Goal: Task Accomplishment & Management: Use online tool/utility

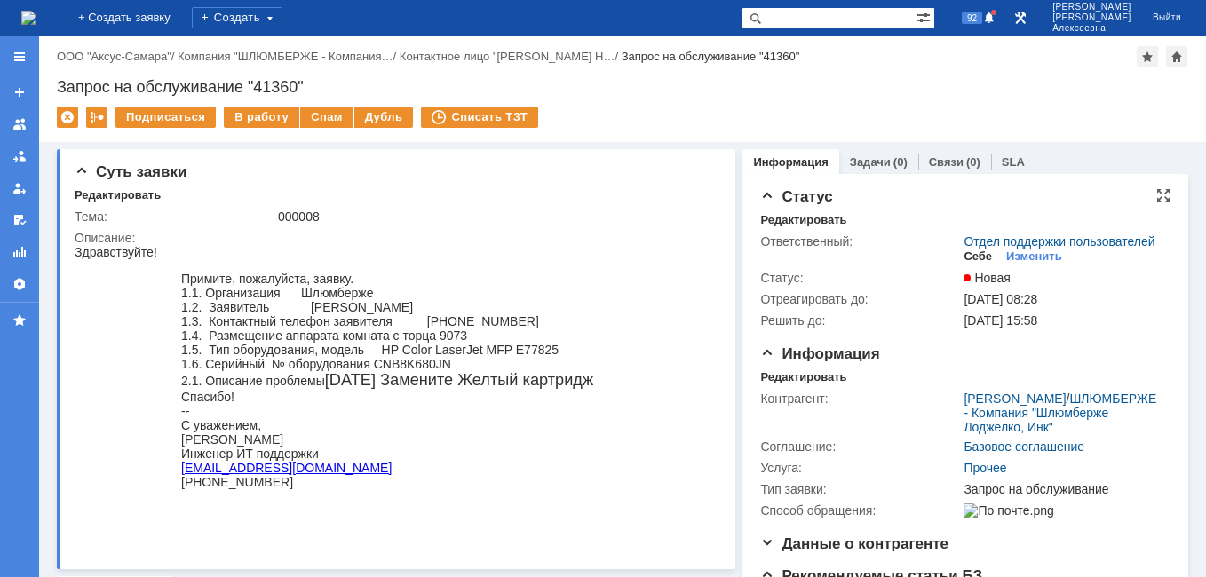
click at [974, 264] on div "Себе" at bounding box center [978, 257] width 28 height 14
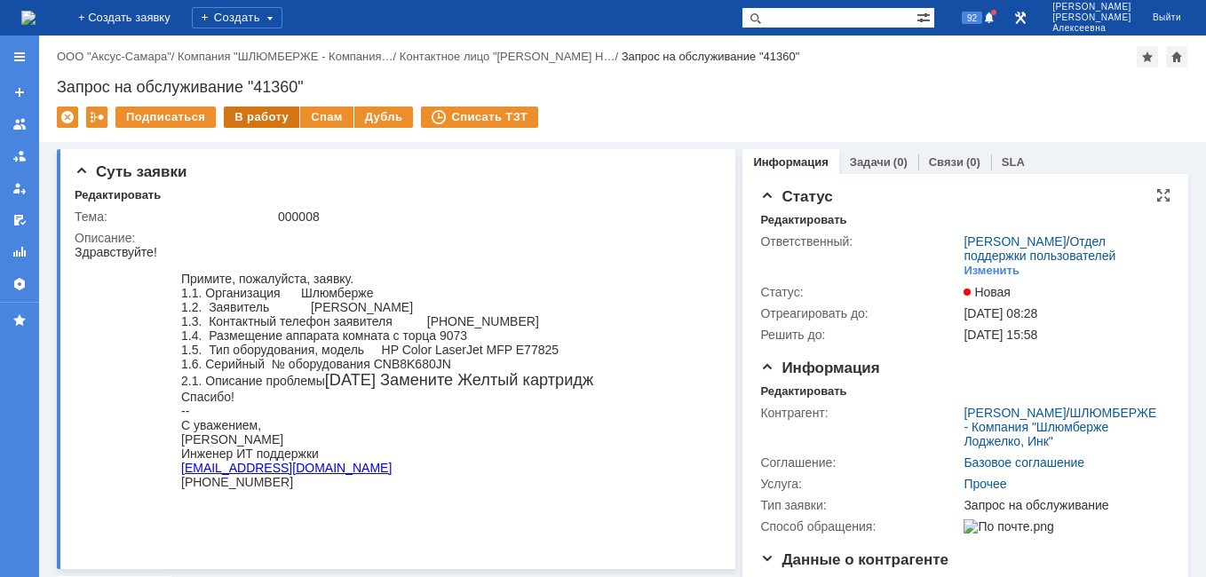
click at [258, 118] on div "В работу" at bounding box center [261, 117] width 75 height 21
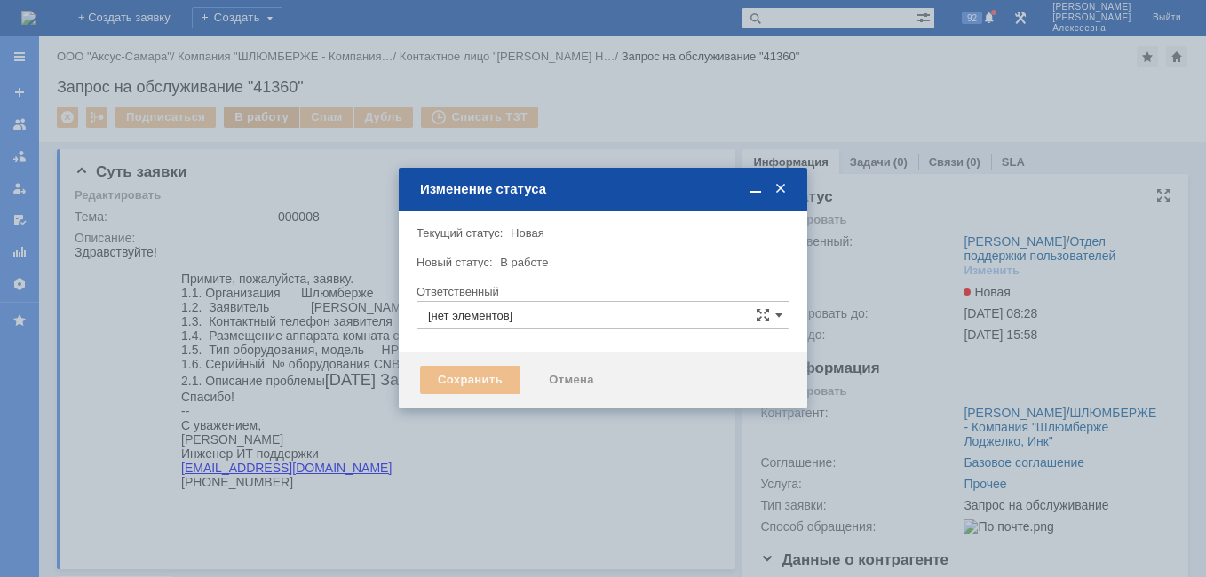
type input "[PERSON_NAME]"
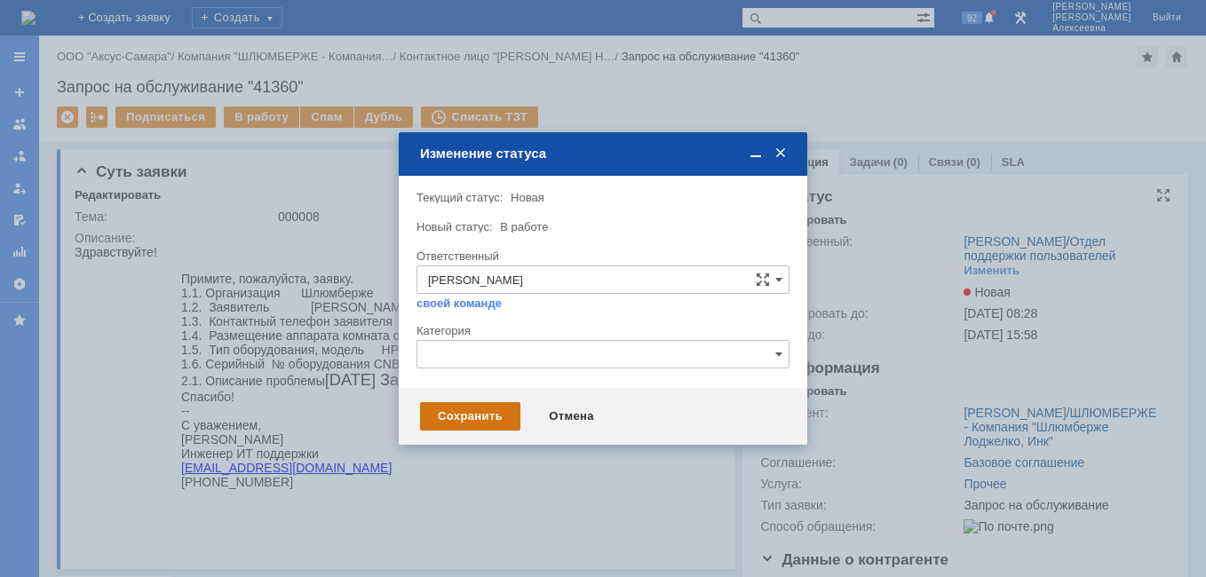
click at [475, 412] on div "Сохранить" at bounding box center [470, 416] width 100 height 28
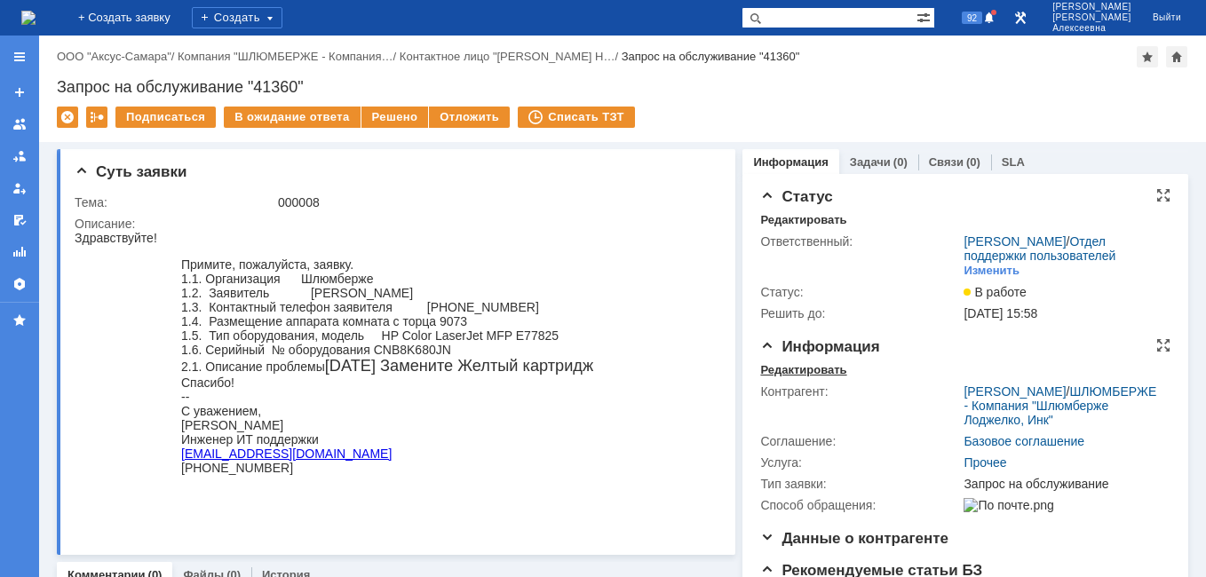
click at [799, 377] on div "Редактировать" at bounding box center [803, 370] width 86 height 14
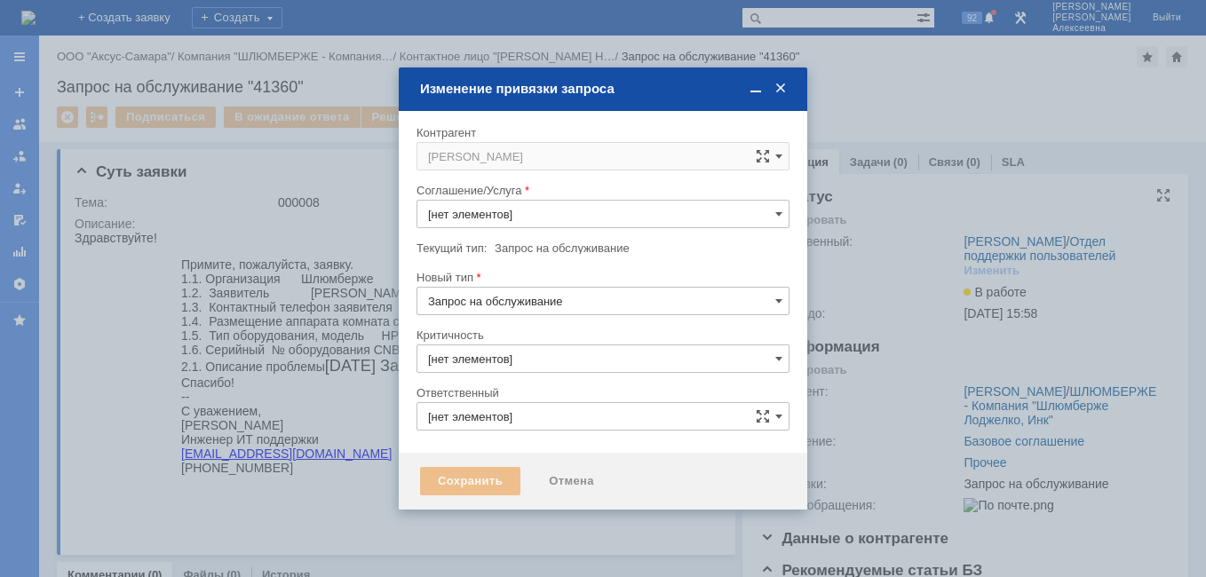
type input "[PERSON_NAME]"
type input "[не указано]"
type input "3. Низкая"
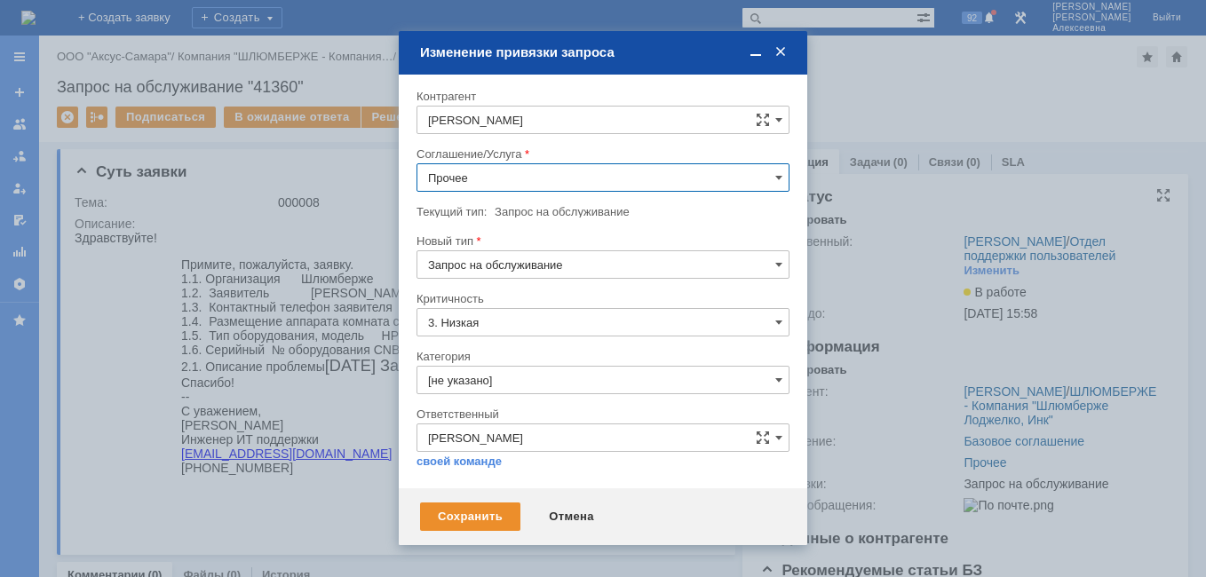
click at [775, 167] on input "Прочее" at bounding box center [602, 177] width 373 height 28
click at [290, 167] on div at bounding box center [603, 288] width 1206 height 577
type input "Прочее"
click at [778, 50] on span at bounding box center [781, 52] width 18 height 16
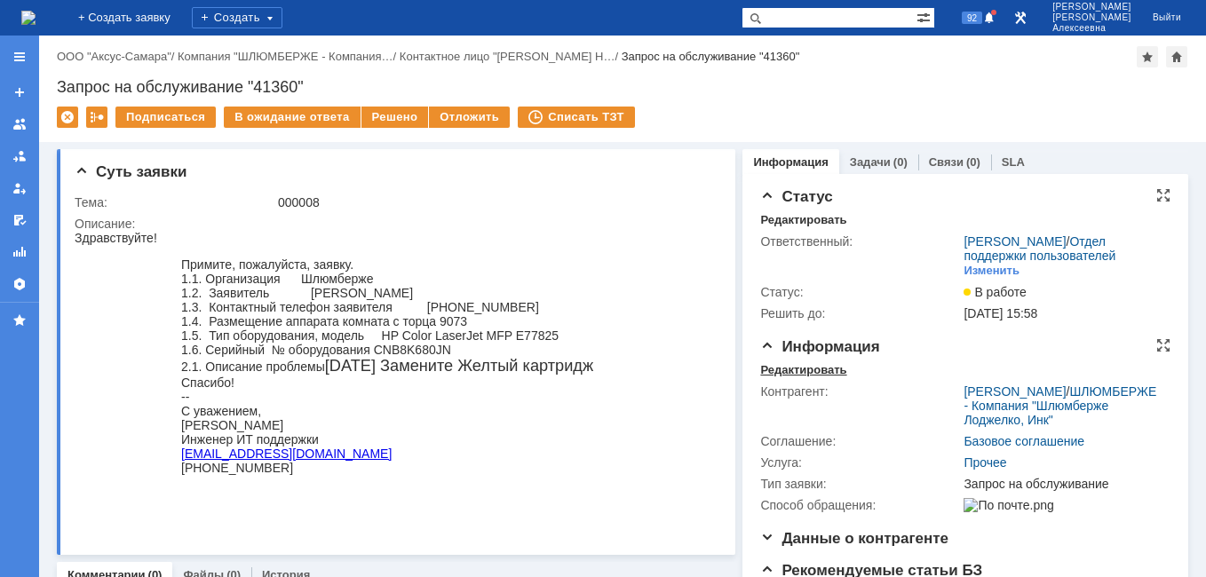
click at [792, 377] on div "Редактировать" at bounding box center [803, 370] width 86 height 14
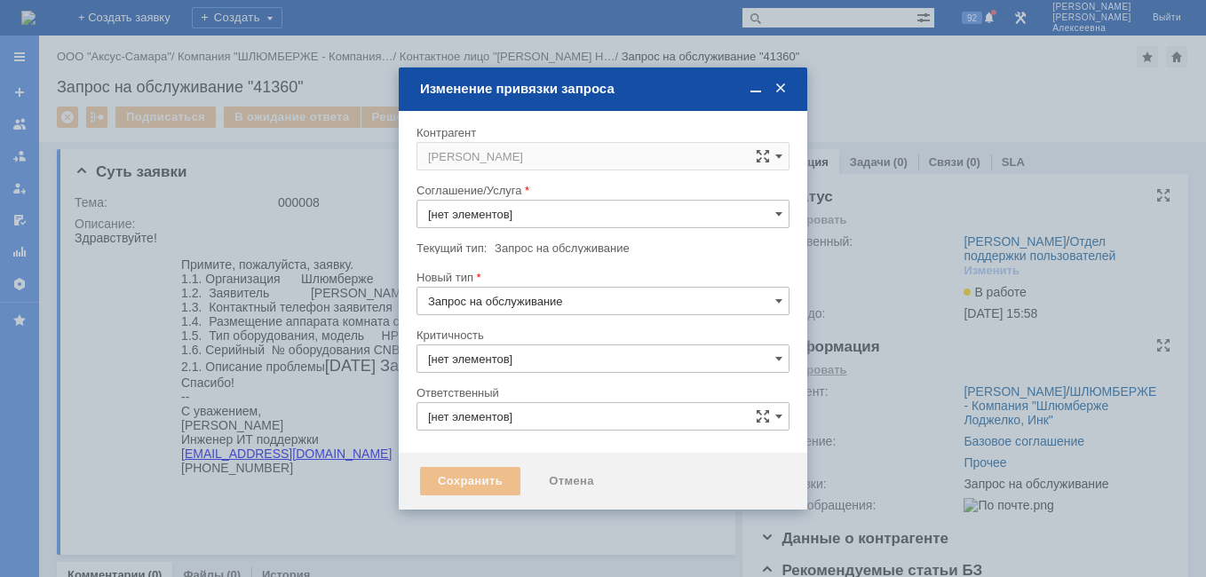
type input "Прочее"
type input "[PERSON_NAME]"
type input "3. Низкая"
type input "[не указано]"
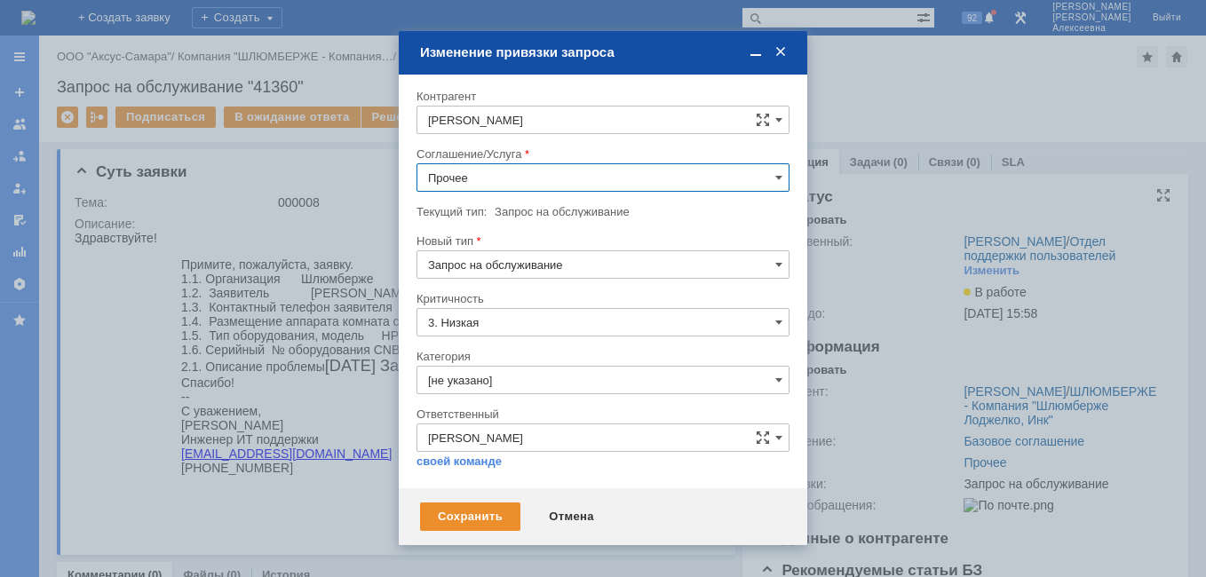
click at [766, 180] on input "Прочее" at bounding box center [602, 177] width 373 height 28
drag, startPoint x: 558, startPoint y: 521, endPoint x: 484, endPoint y: 290, distance: 242.4
click at [558, 521] on div "Отмена" at bounding box center [571, 517] width 81 height 28
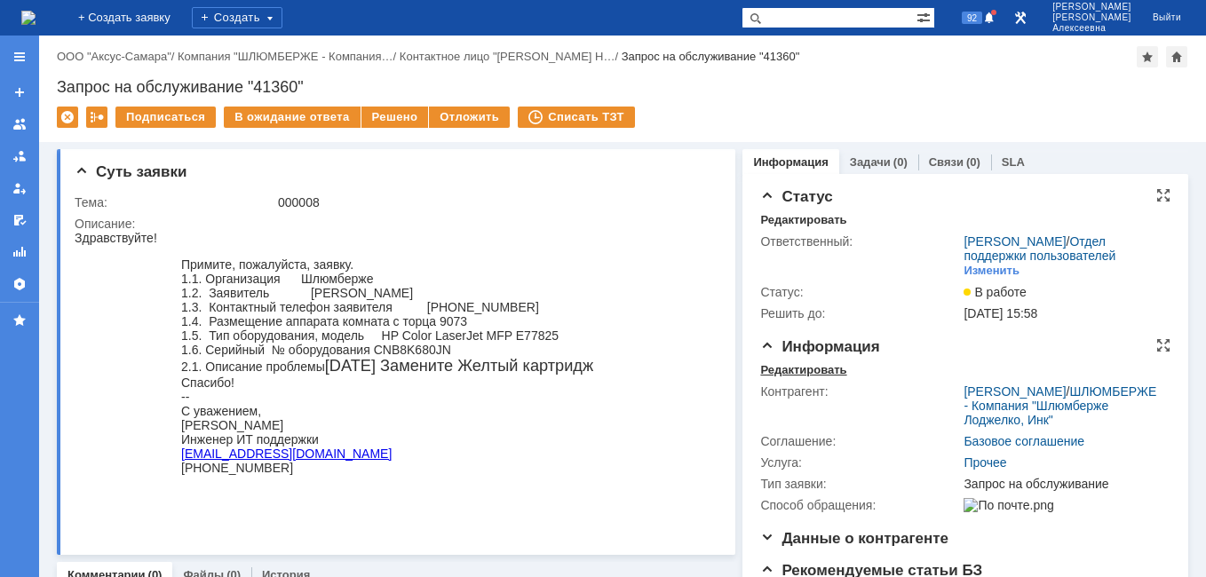
click at [796, 377] on div "Редактировать" at bounding box center [803, 370] width 86 height 14
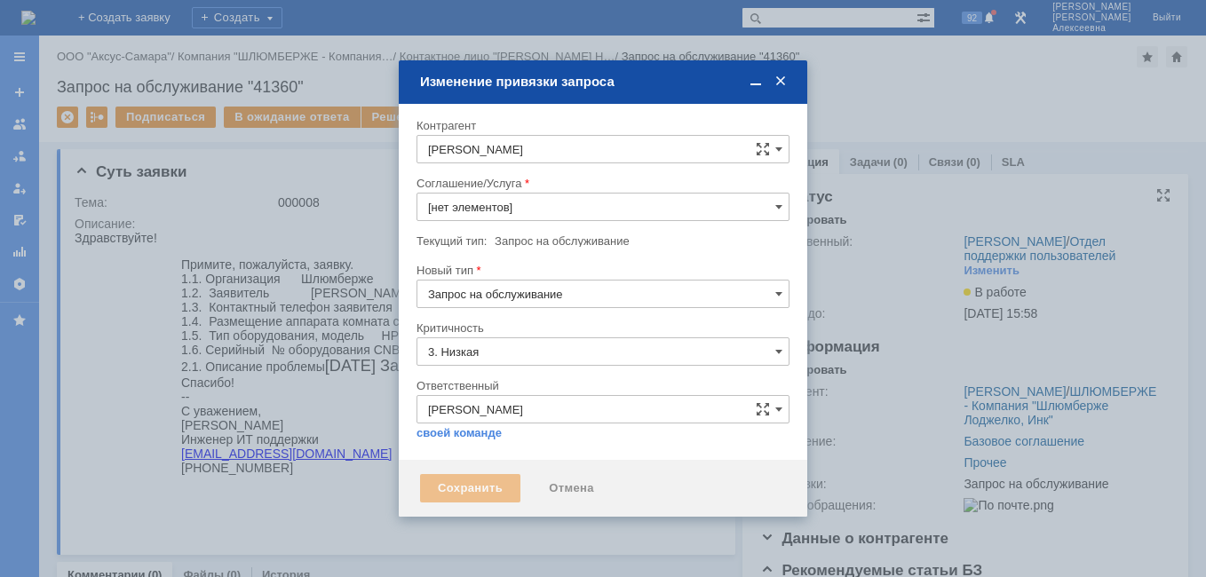
type input "Прочее"
type input "[не указано]"
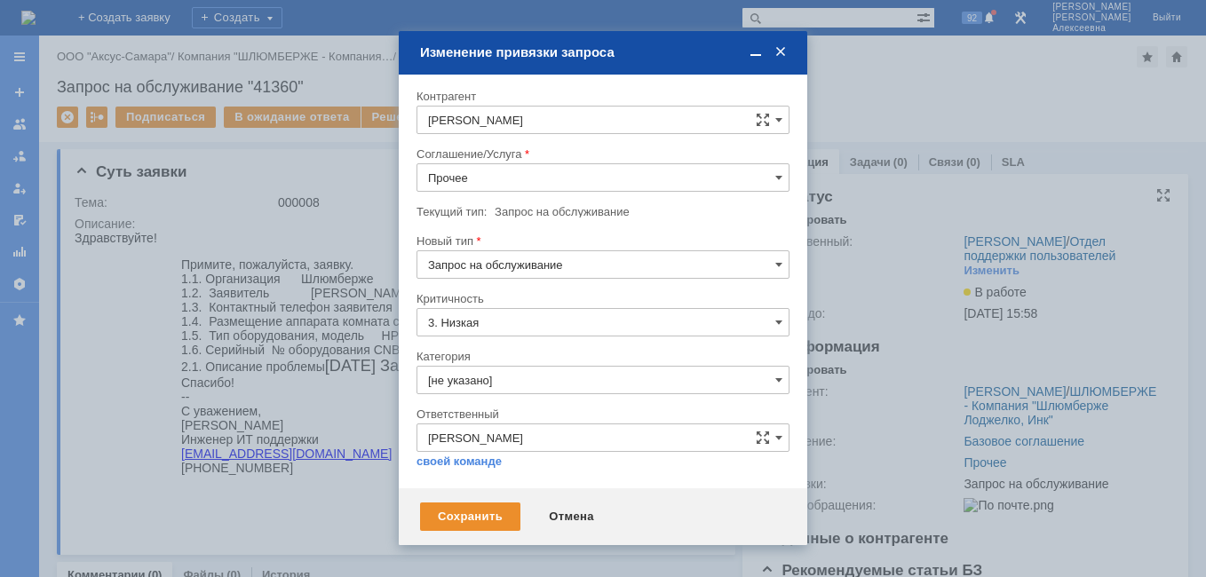
click at [770, 174] on input "Прочее" at bounding box center [602, 177] width 373 height 28
click at [511, 325] on span "ПТ_Диагностика" at bounding box center [603, 325] width 350 height 14
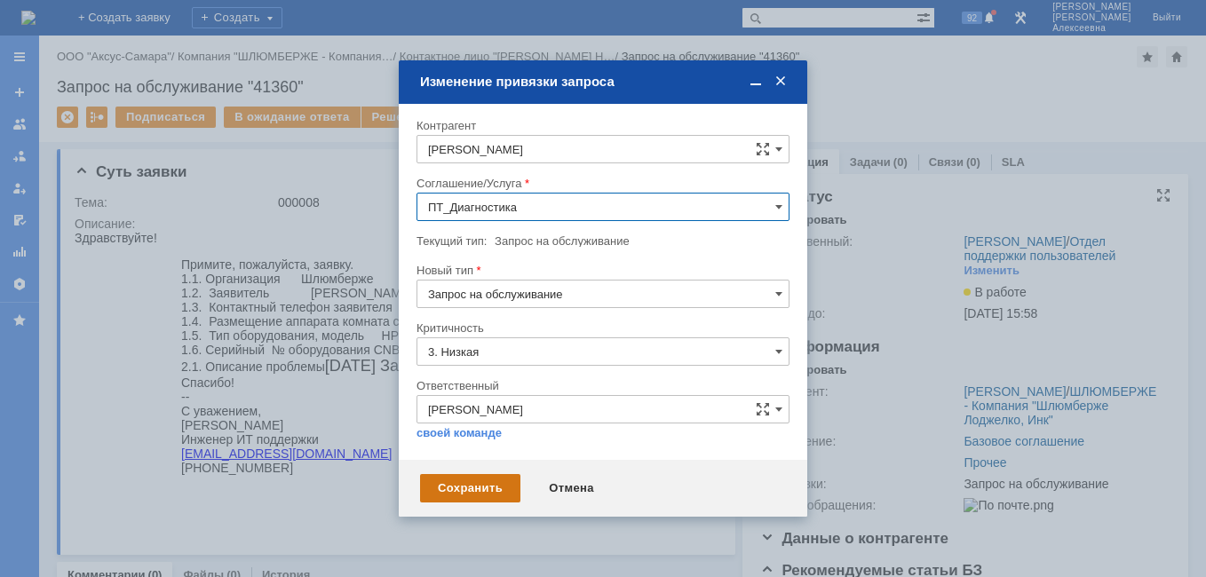
type input "ПТ_Диагностика"
click at [467, 491] on div "Сохранить" at bounding box center [470, 488] width 100 height 28
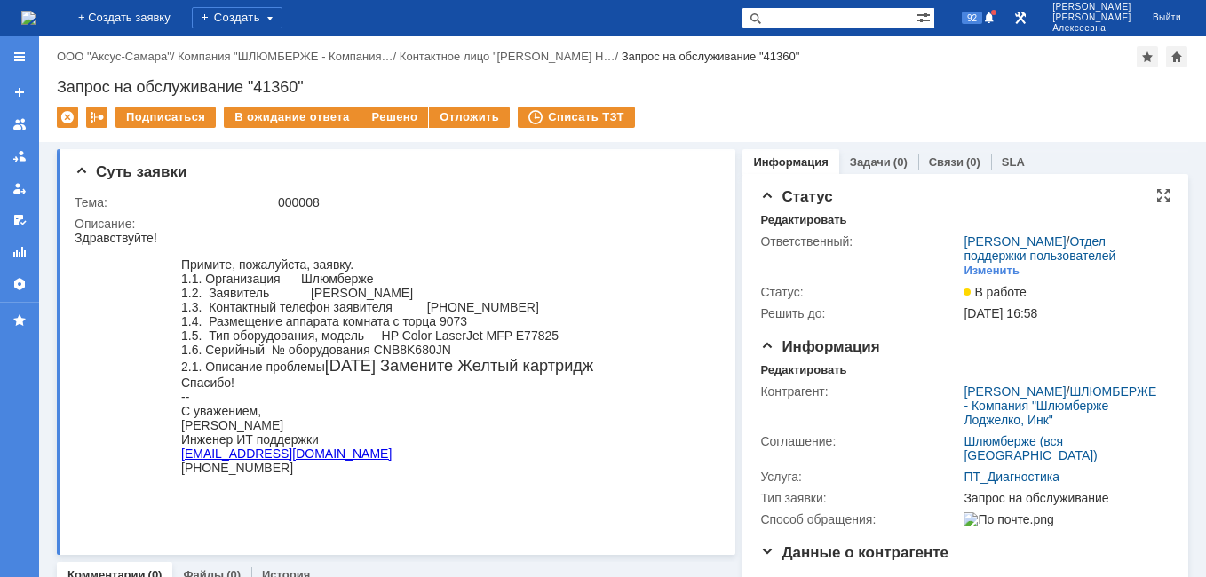
scroll to position [0, 0]
drag, startPoint x: 300, startPoint y: 83, endPoint x: 257, endPoint y: 83, distance: 43.5
click at [257, 83] on div "Запрос на обслуживание "41360"" at bounding box center [622, 87] width 1131 height 18
copy div "41360"
drag, startPoint x: 446, startPoint y: 357, endPoint x: 372, endPoint y: 356, distance: 73.7
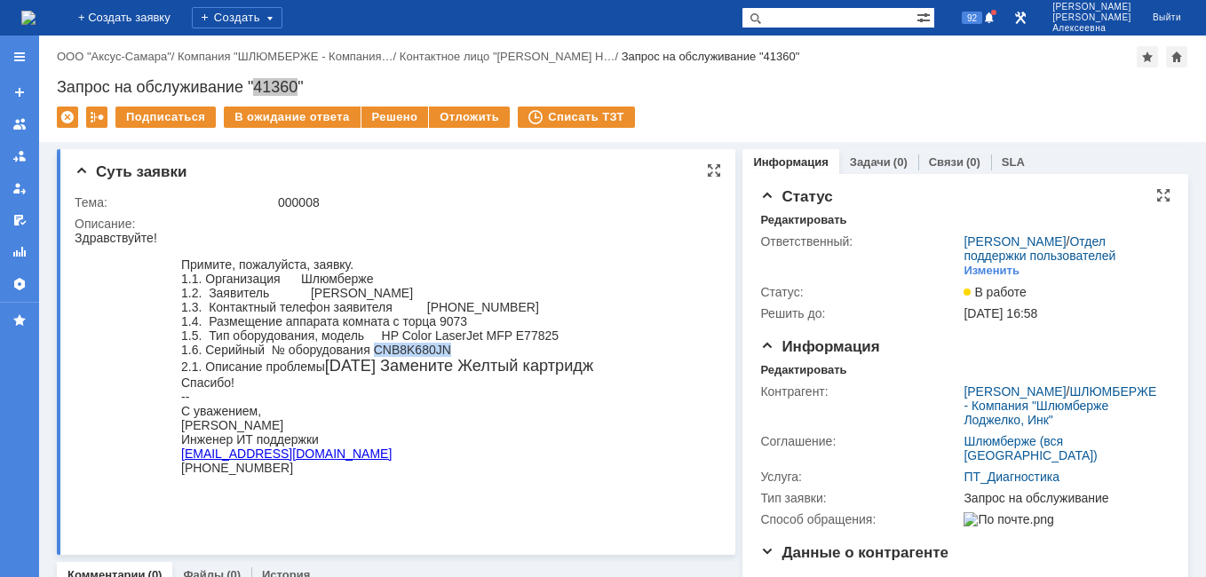
click at [372, 356] on div "1.6. Серийный № оборудования CNB8K680JN" at bounding box center [387, 350] width 412 height 14
copy div "CNB8K680JN"
click at [868, 161] on link "Задачи" at bounding box center [870, 161] width 41 height 13
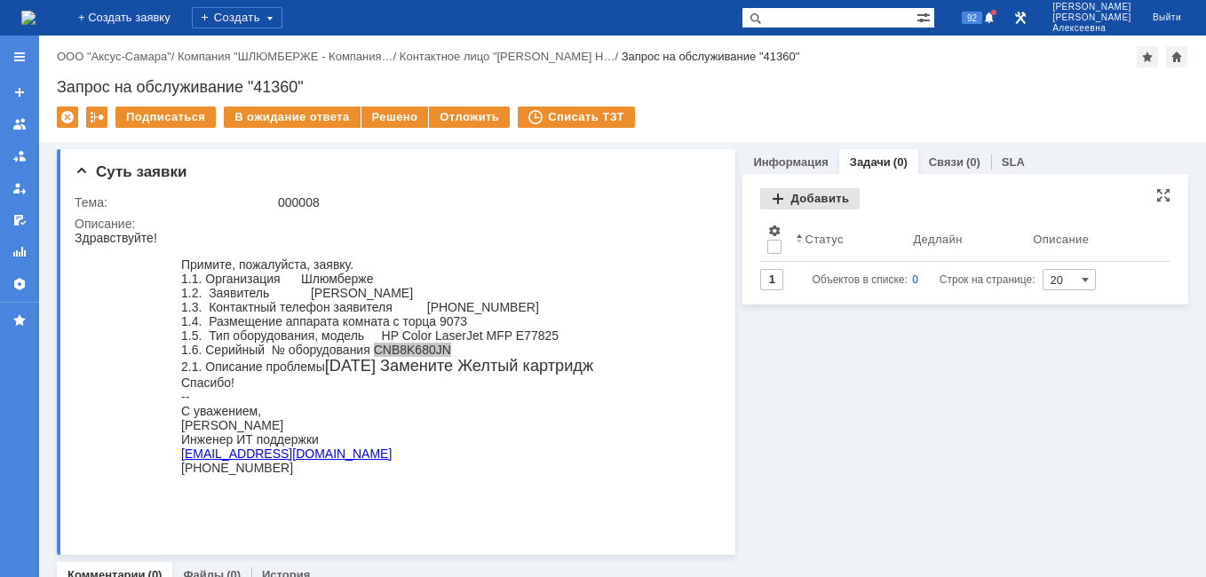
click at [813, 200] on div "Добавить" at bounding box center [809, 198] width 99 height 21
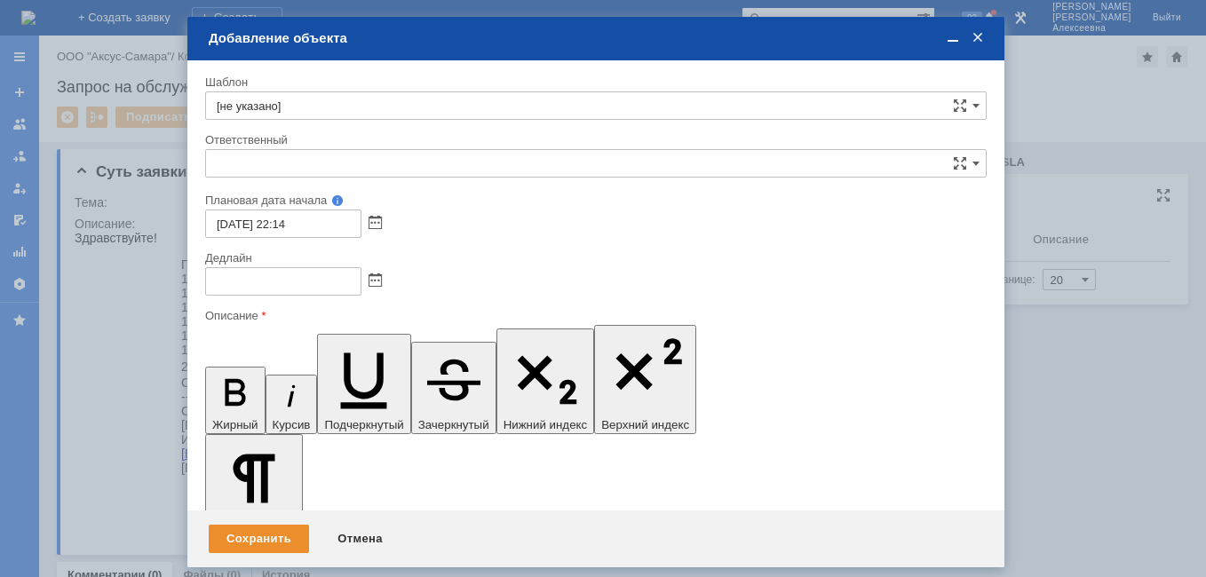
type input "[не указано]"
click at [376, 280] on span at bounding box center [375, 281] width 13 height 14
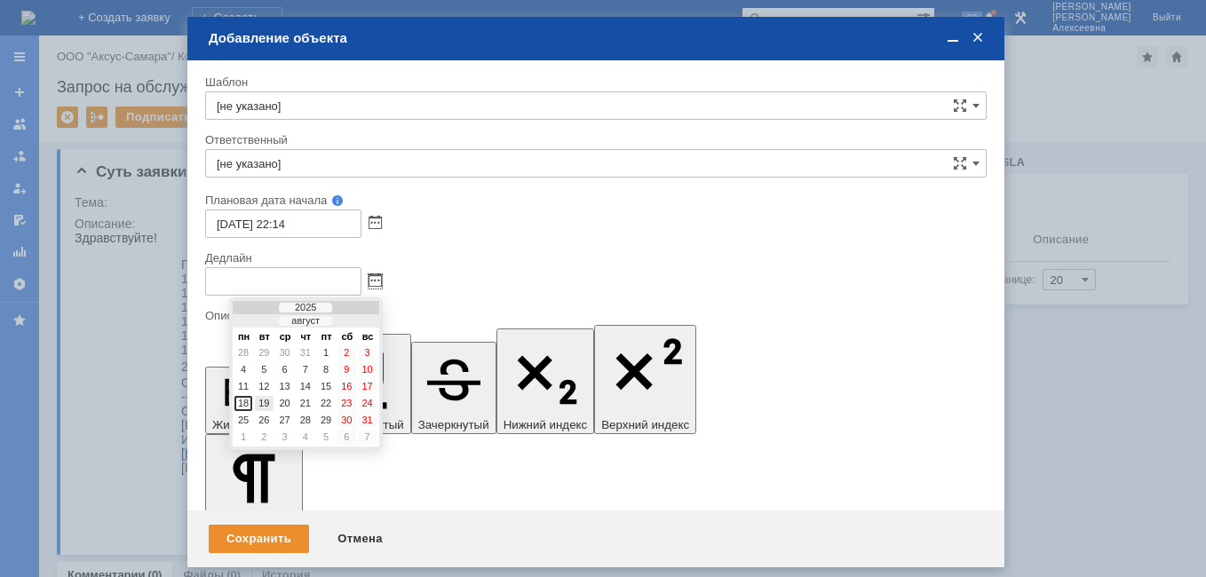
click at [267, 403] on div "19" at bounding box center [264, 403] width 18 height 15
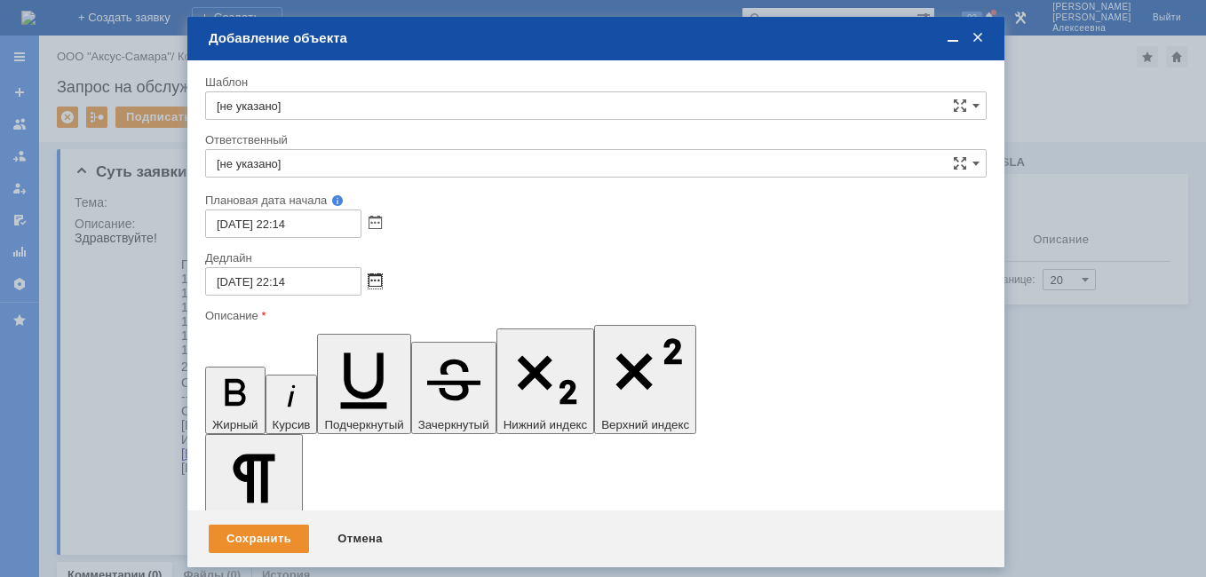
click at [374, 278] on span at bounding box center [375, 281] width 13 height 14
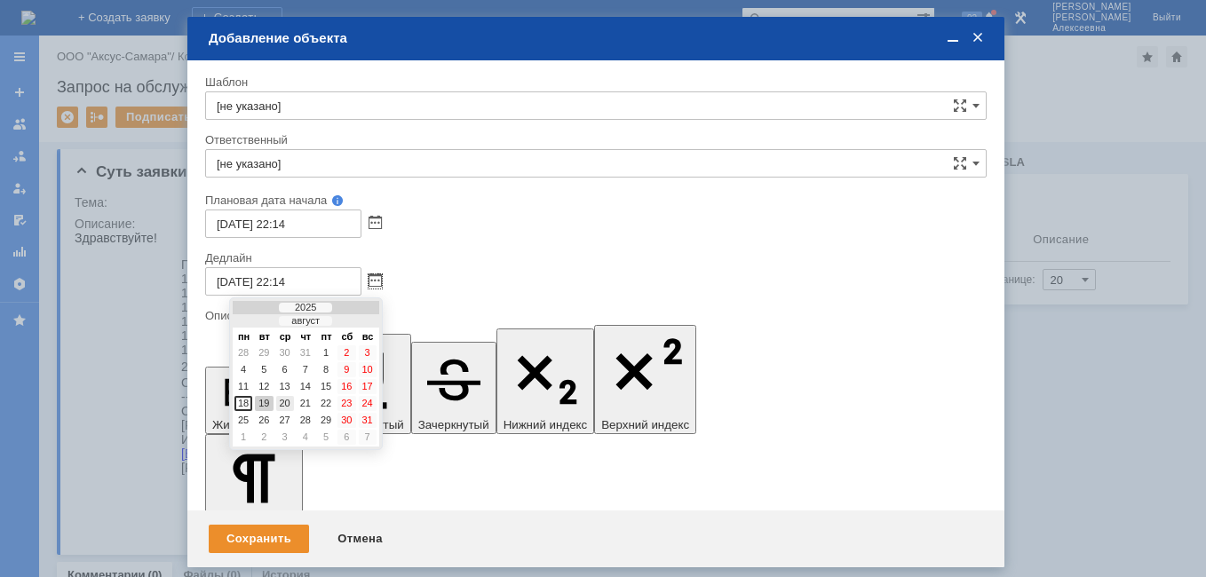
click at [284, 402] on div "20" at bounding box center [285, 403] width 18 height 15
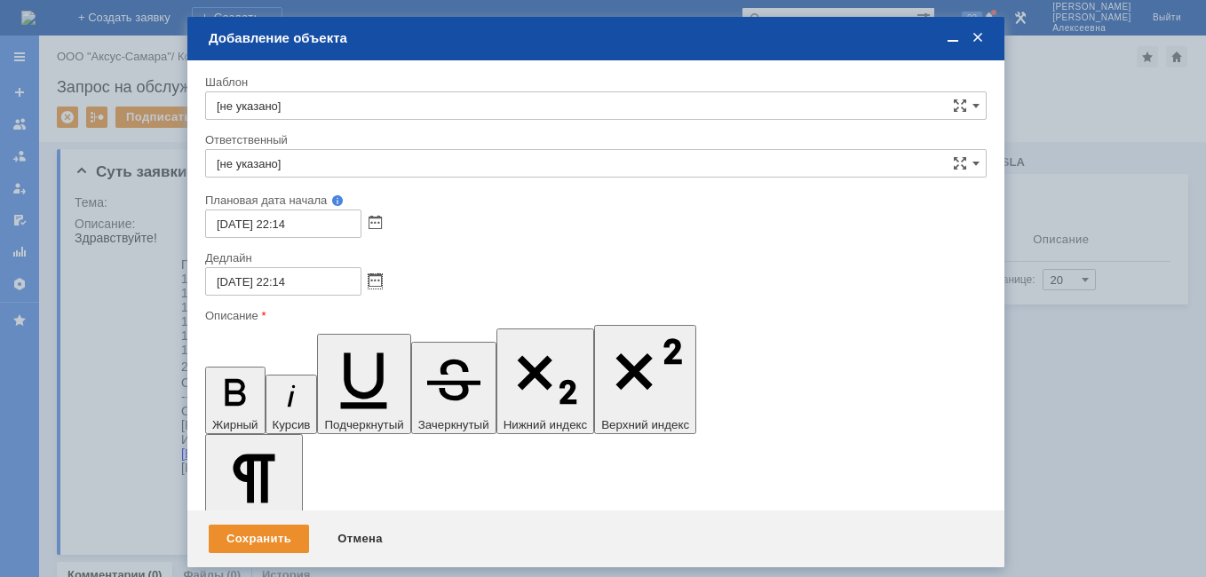
click at [289, 282] on input "[DATE] 22:14" at bounding box center [283, 281] width 156 height 28
click at [321, 287] on input "[DATE] 16:14" at bounding box center [283, 281] width 156 height 28
type input "[DATE] 16:00"
click at [277, 159] on input "[не указано]" at bounding box center [595, 163] width 781 height 28
type input "y"
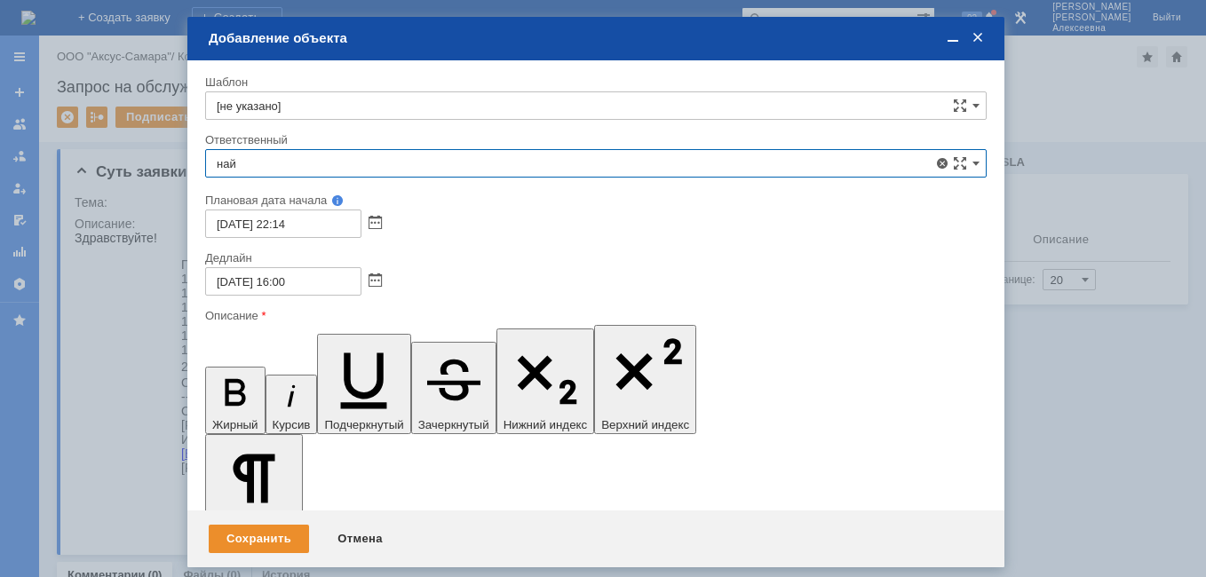
click at [304, 287] on span "[PERSON_NAME]" at bounding box center [596, 293] width 758 height 14
type input "[PERSON_NAME]"
drag, startPoint x: 299, startPoint y: 5079, endPoint x: 417, endPoint y: 5424, distance: 365.1
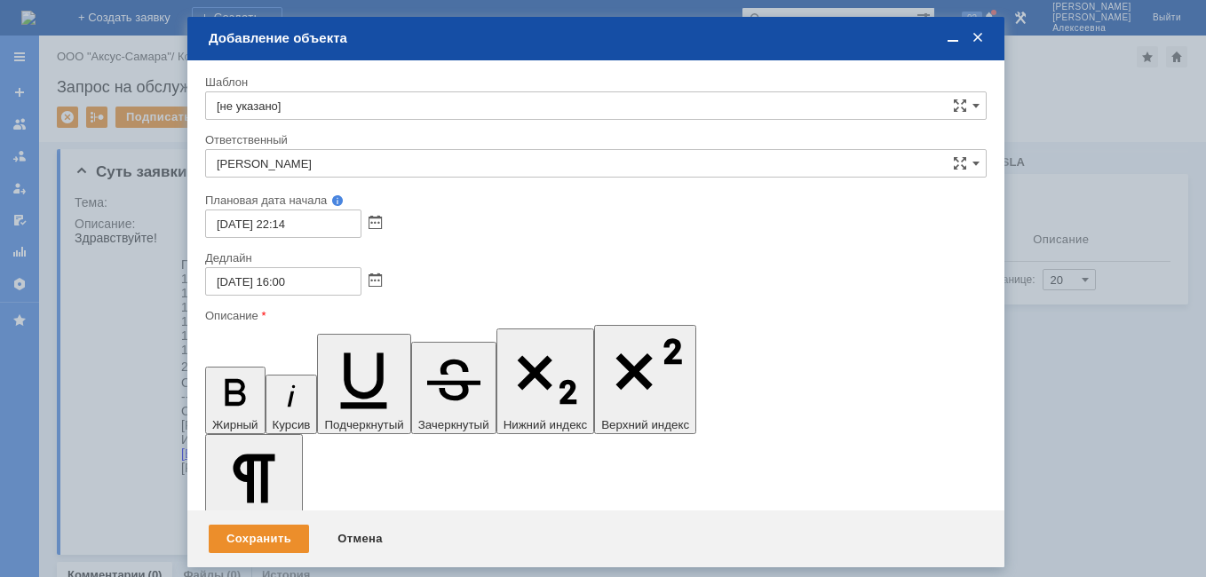
click at [225, 379] on icon "button" at bounding box center [235, 392] width 20 height 27
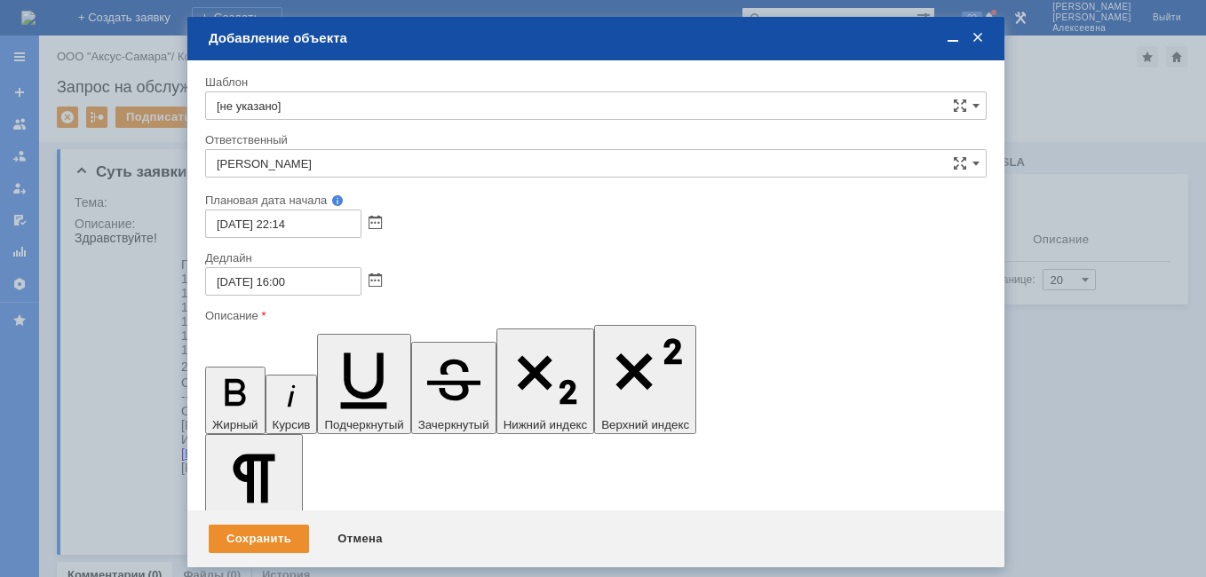
scroll to position [0, 6]
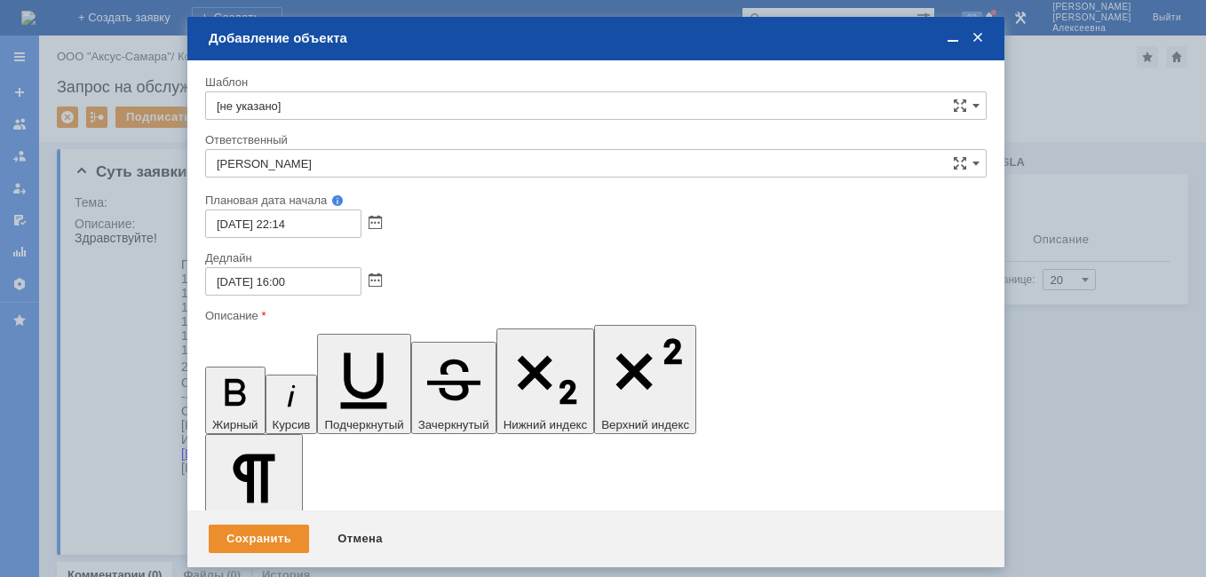
scroll to position [67, 8]
click at [956, 38] on span at bounding box center [953, 38] width 18 height 16
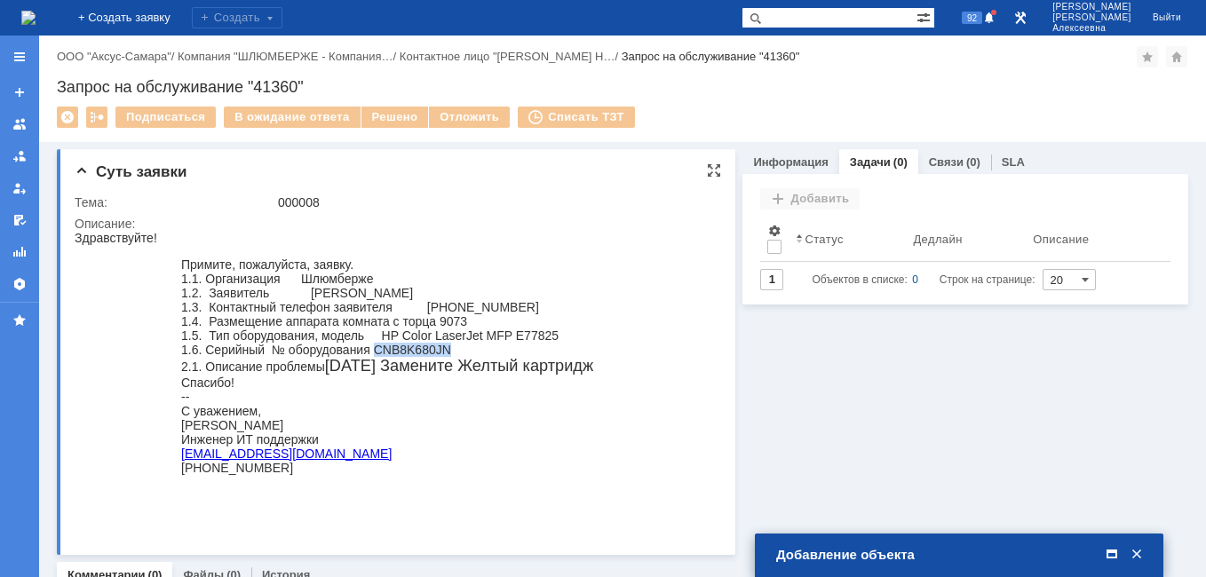
drag, startPoint x: 309, startPoint y: 500, endPoint x: 181, endPoint y: 455, distance: 135.7
click at [181, 455] on blockquote "Примите, пожалуйста, заявку. 1.1. Организация Шлюмберже 1.2. Заявитель [PERSON_…" at bounding box center [387, 374] width 412 height 232
copy blockquote "[PERSON_NAME] Инженер ИТ поддержки [EMAIL_ADDRESS][DOMAIN_NAME] [PHONE_NUMBER]"
click at [1113, 553] on span at bounding box center [1112, 555] width 18 height 16
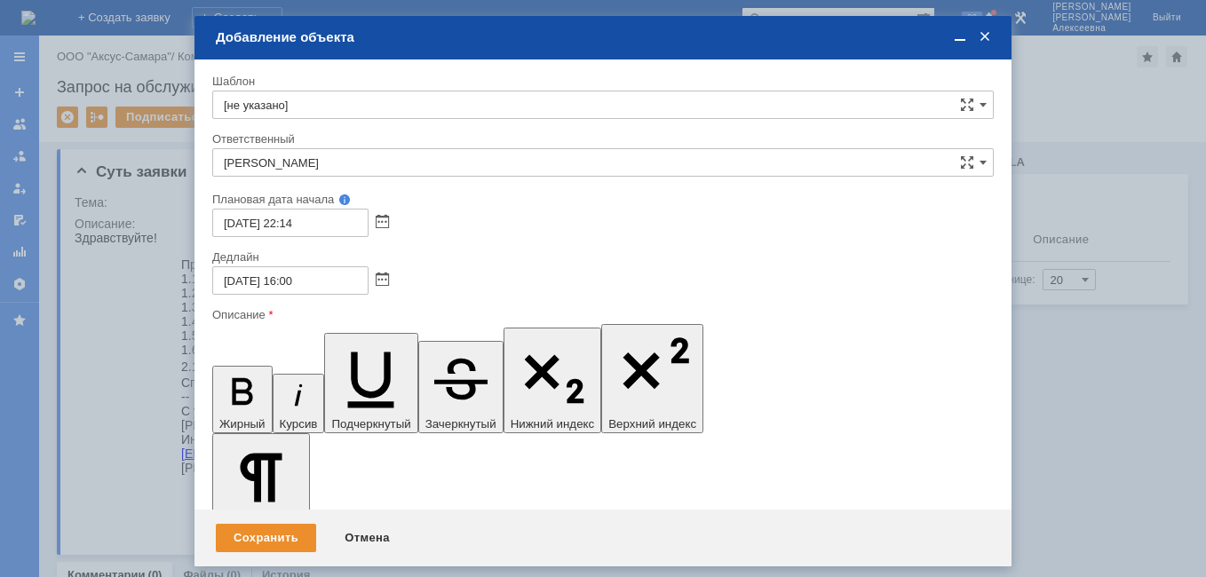
drag, startPoint x: 354, startPoint y: 5168, endPoint x: 215, endPoint y: 5167, distance: 139.4
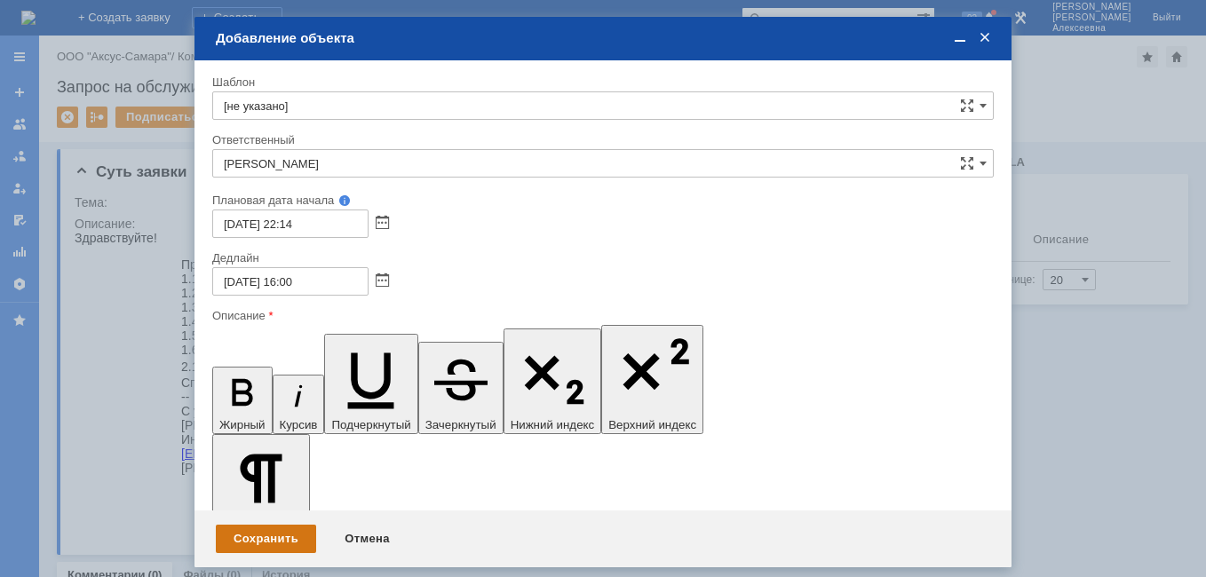
click at [266, 535] on div "Сохранить" at bounding box center [266, 539] width 100 height 28
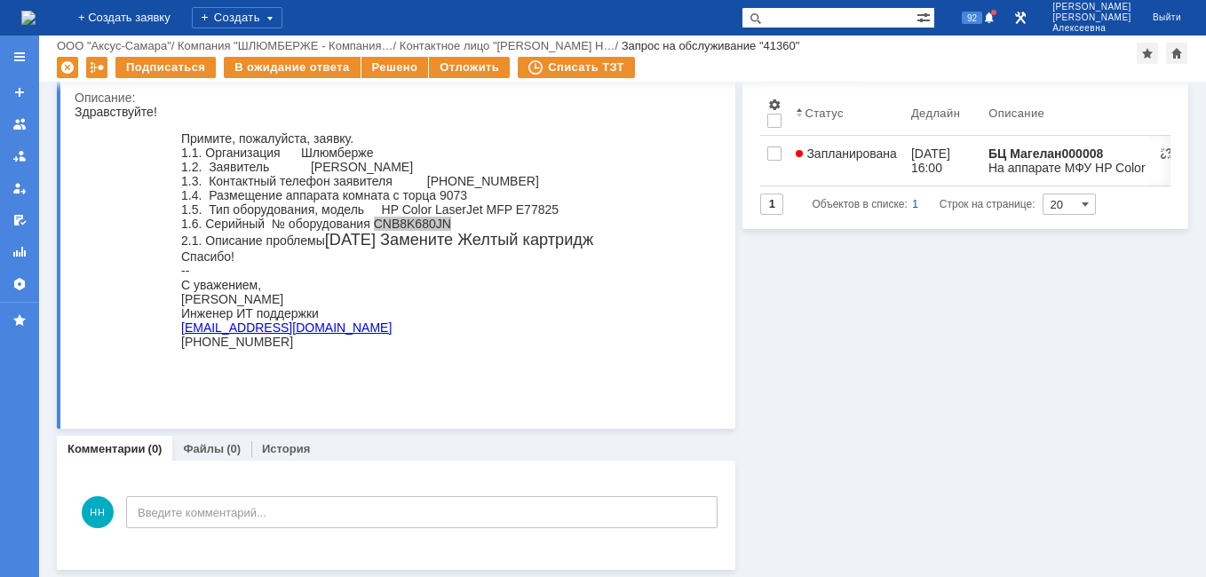
scroll to position [67, 0]
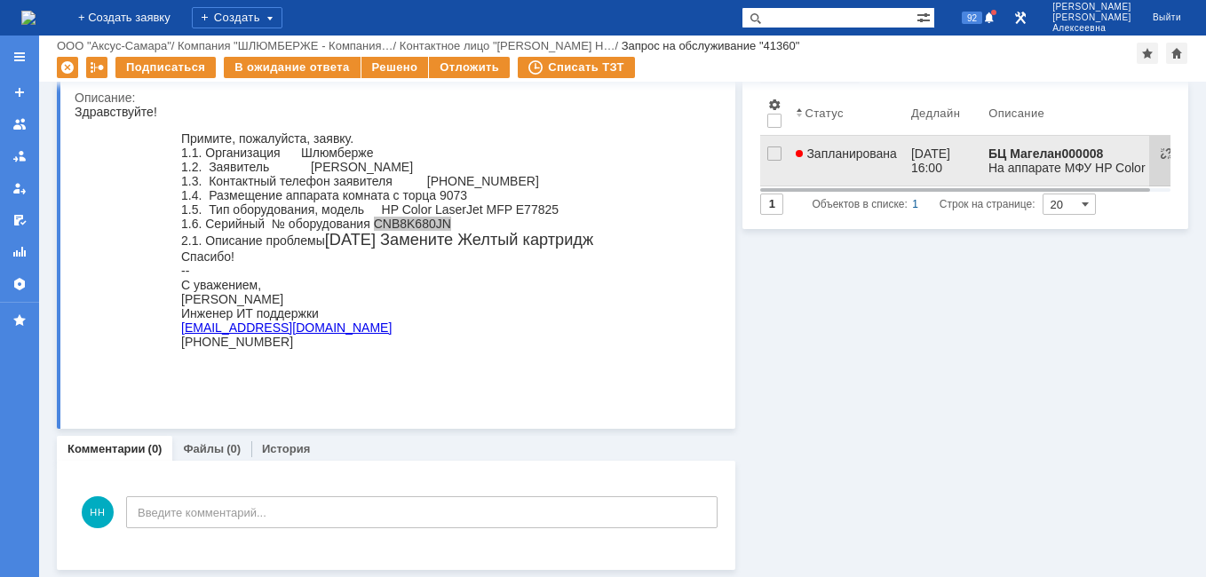
click at [852, 155] on span "Запланирована" at bounding box center [846, 154] width 101 height 14
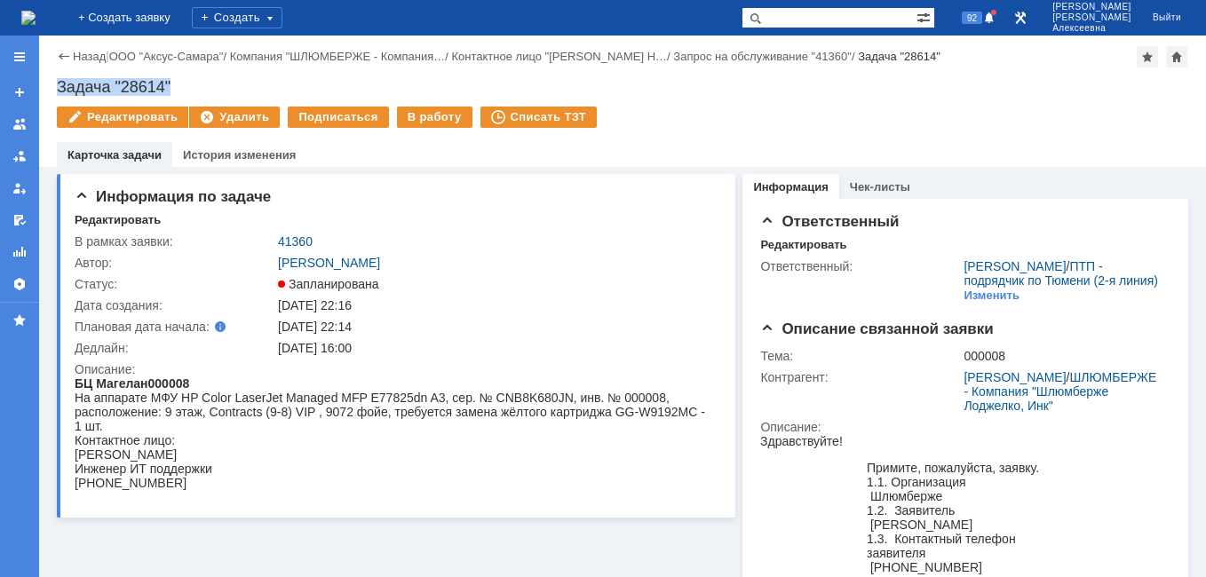
drag, startPoint x: 182, startPoint y: 85, endPoint x: 55, endPoint y: 89, distance: 127.0
click at [55, 89] on div "Назад | ООО "Аксус-Самара" / Компания "ШЛЮМБЕРЖЕ - Компания… / Контактное лицо …" at bounding box center [622, 101] width 1167 height 131
copy div "Задача "28614""
click at [304, 240] on link "41360" at bounding box center [295, 241] width 35 height 14
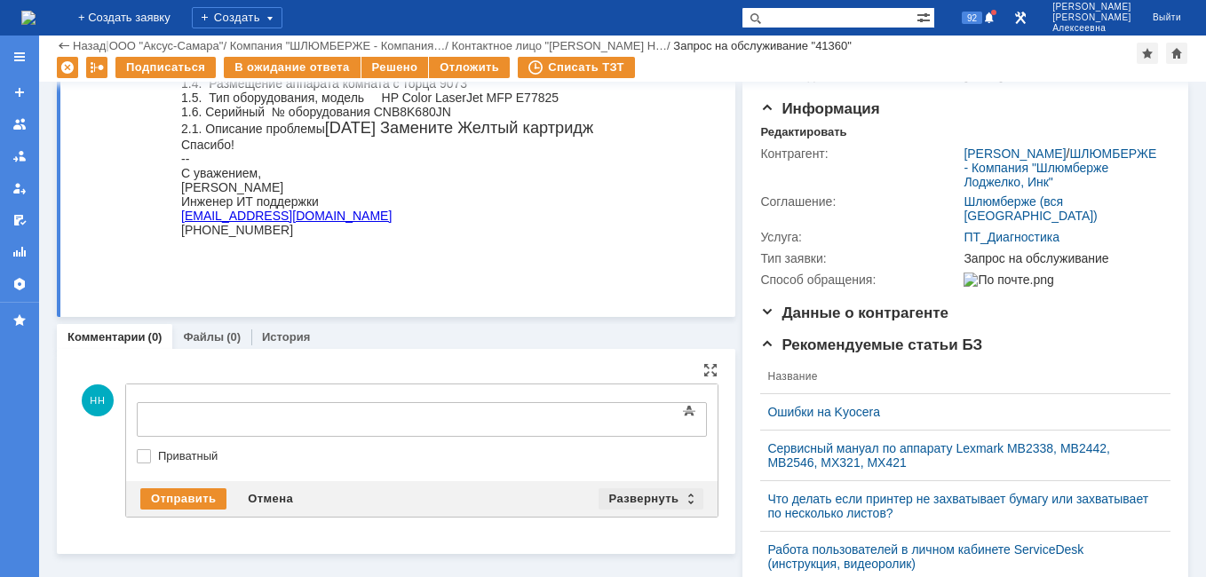
click at [677, 502] on div "Развернуть" at bounding box center [652, 498] width 106 height 21
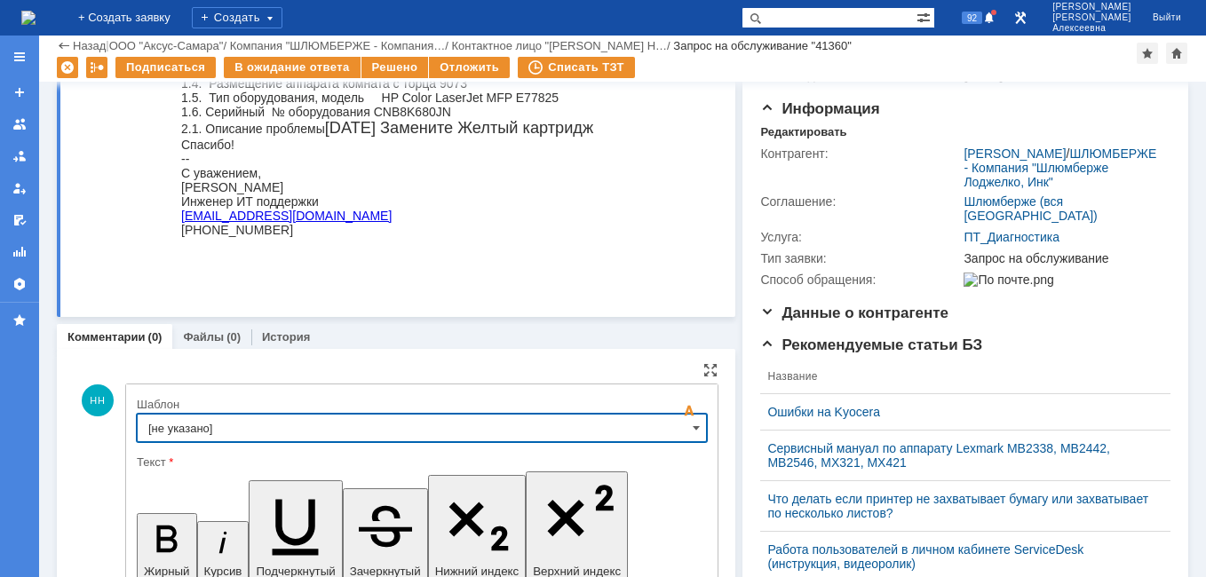
click at [674, 425] on input "[не указано]" at bounding box center [422, 428] width 570 height 28
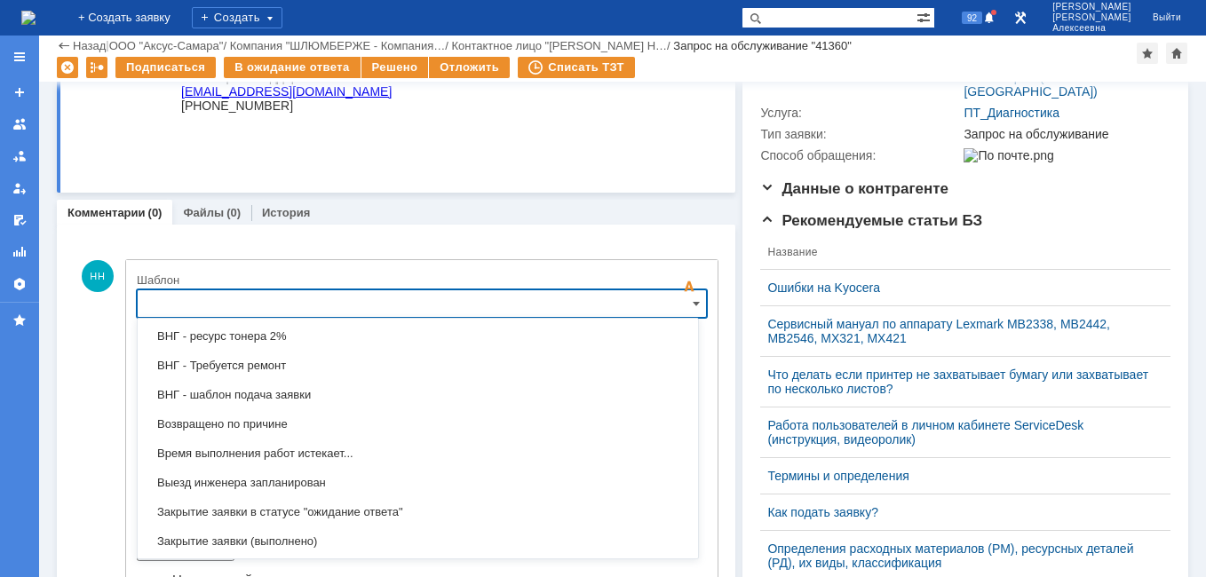
scroll to position [876, 0]
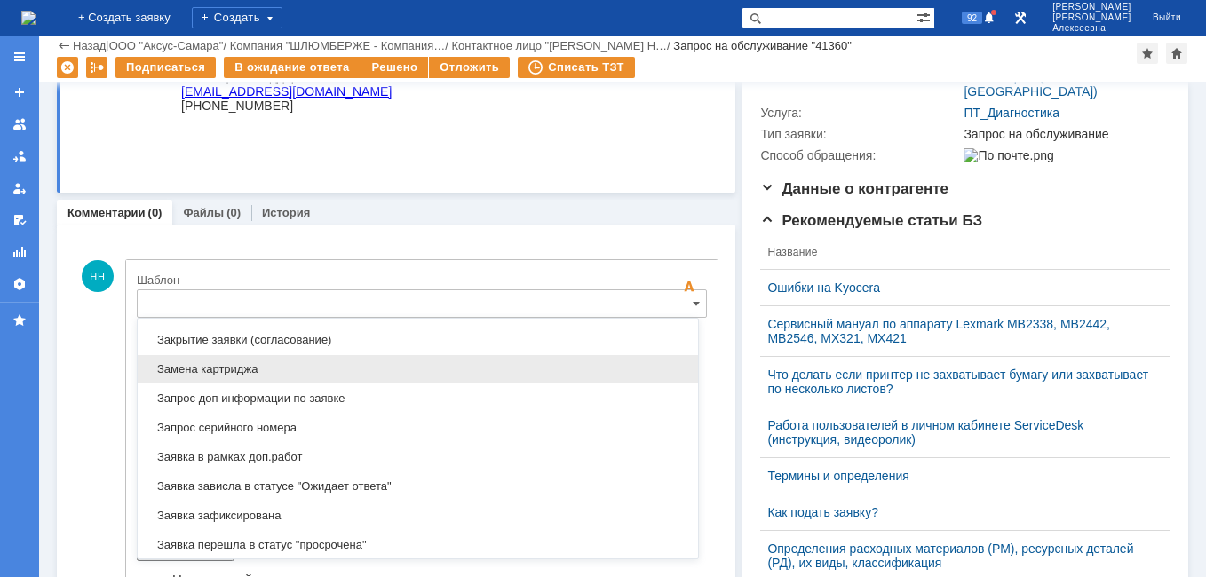
click at [244, 367] on span "Замена картриджа" at bounding box center [417, 369] width 539 height 14
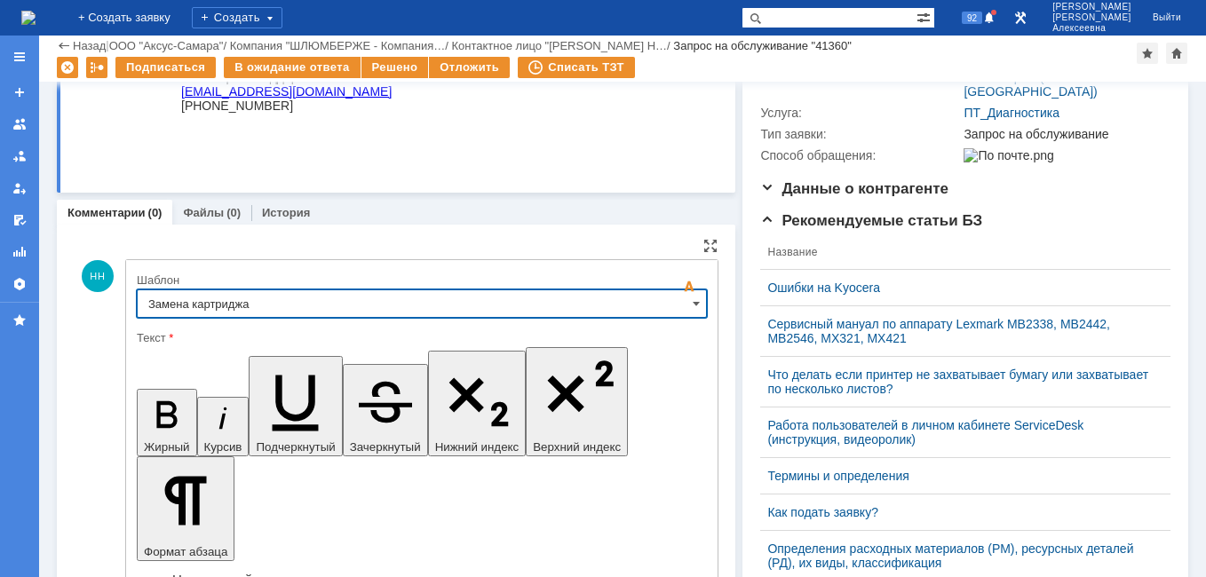
type input "Замена картриджа"
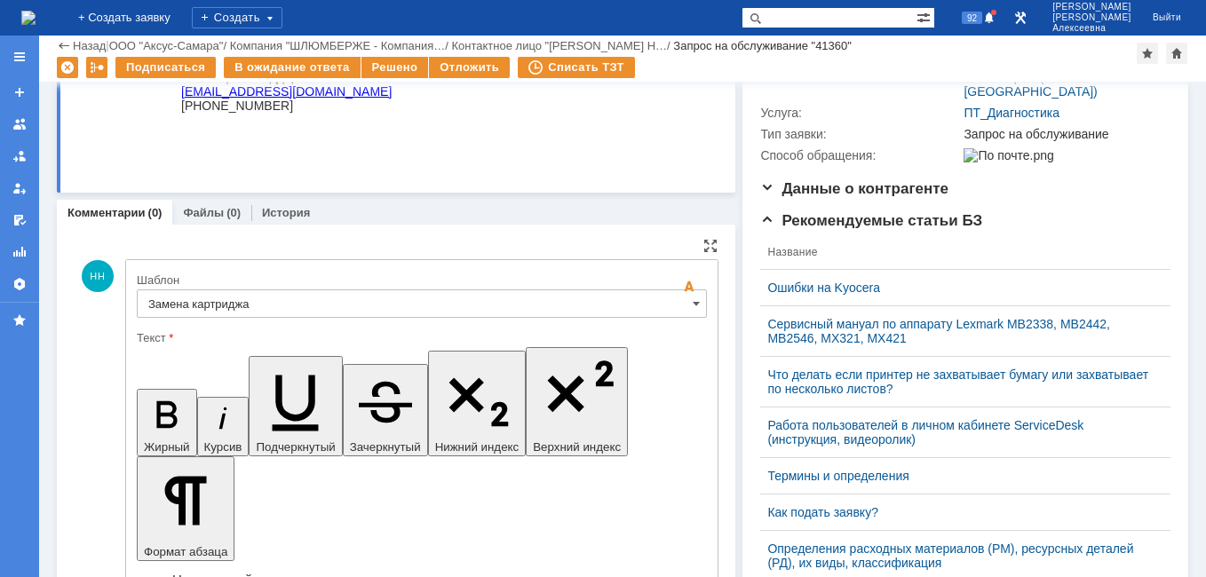
drag, startPoint x: 630, startPoint y: 4446, endPoint x: 165, endPoint y: 4429, distance: 464.7
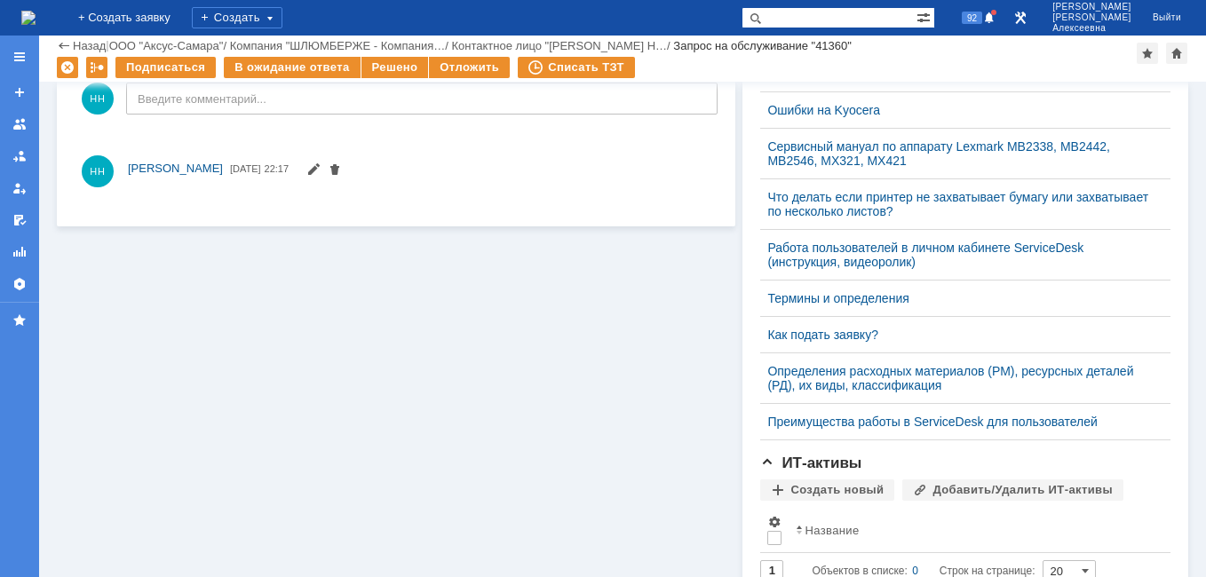
scroll to position [0, 0]
